Goal: Information Seeking & Learning: Learn about a topic

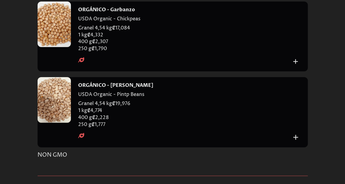
scroll to position [3110, 0]
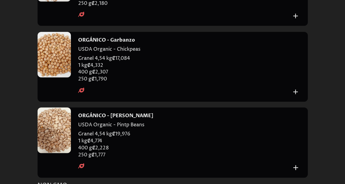
drag, startPoint x: 144, startPoint y: 51, endPoint x: 79, endPoint y: 53, distance: 65.2
copy h4 "ORGÁNICO - Semillas de girasol"
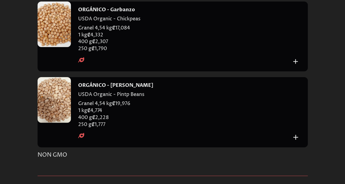
scroll to position [3201, 0]
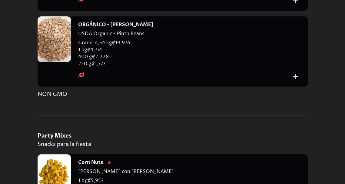
click at [50, 62] on div at bounding box center [54, 38] width 33 height 45
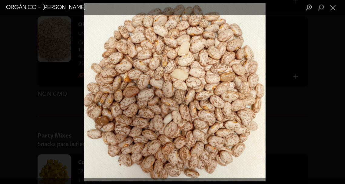
click at [289, 49] on div "Lightbox" at bounding box center [172, 92] width 345 height 184
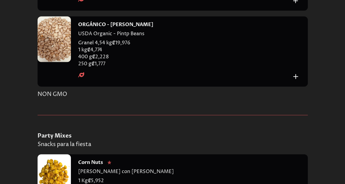
scroll to position [3140, 0]
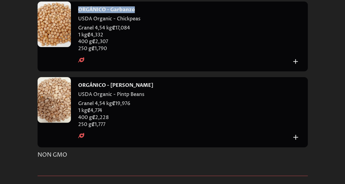
drag, startPoint x: 135, startPoint y: 100, endPoint x: 79, endPoint y: 100, distance: 56.1
click at [79, 13] on div "ORGÁNICO - Garbanzo" at bounding box center [184, 9] width 213 height 7
copy h4 "ORGÁNICO - Garbanzo"
click at [65, 47] on div at bounding box center [54, 24] width 33 height 45
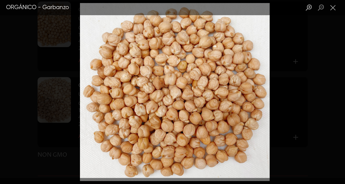
click at [304, 75] on div "Lightbox" at bounding box center [172, 92] width 345 height 184
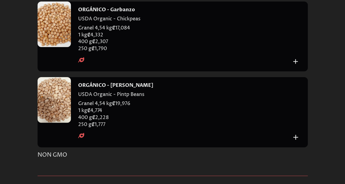
scroll to position [3201, 0]
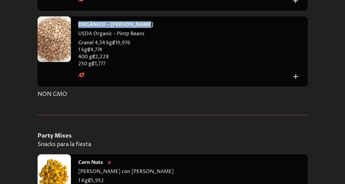
drag, startPoint x: 144, startPoint y: 118, endPoint x: 79, endPoint y: 116, distance: 64.3
click at [79, 28] on div "ORGÁNICO - [PERSON_NAME]" at bounding box center [184, 24] width 213 height 7
copy h4 "ORGÁNICO - [PERSON_NAME]"
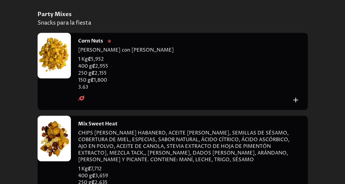
scroll to position [3383, 0]
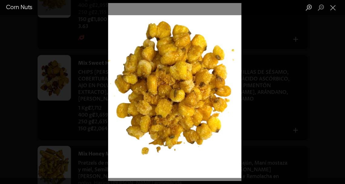
click at [264, 33] on div "Lightbox" at bounding box center [172, 92] width 345 height 184
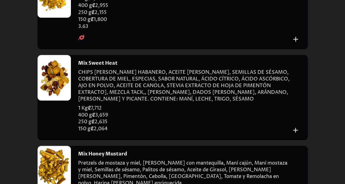
scroll to position [3443, 0]
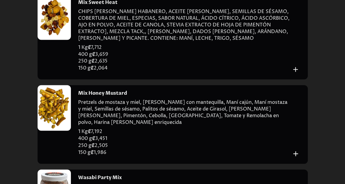
drag, startPoint x: 55, startPoint y: 120, endPoint x: 51, endPoint y: 137, distance: 16.8
click at [51, 40] on div at bounding box center [54, 16] width 33 height 45
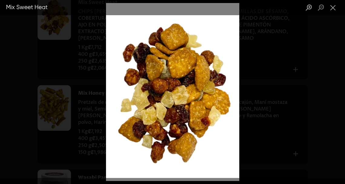
click at [52, 130] on div "Lightbox" at bounding box center [172, 92] width 345 height 184
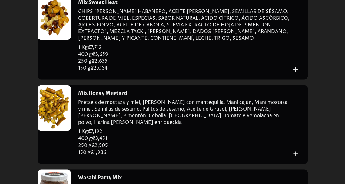
click at [57, 40] on div at bounding box center [54, 16] width 33 height 45
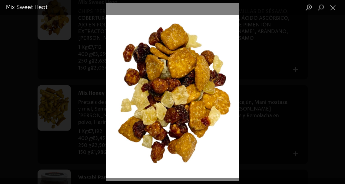
click at [299, 97] on div "Lightbox" at bounding box center [172, 92] width 345 height 184
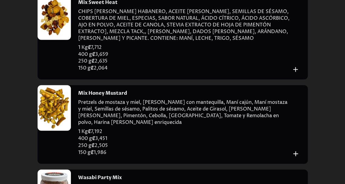
click at [94, 6] on h4 "Mix Sweet Heat" at bounding box center [97, 2] width 39 height 7
copy h4 "Mix Sweet Heat"
